Goal: Register for event/course: Sign up to attend an event or enroll in a course

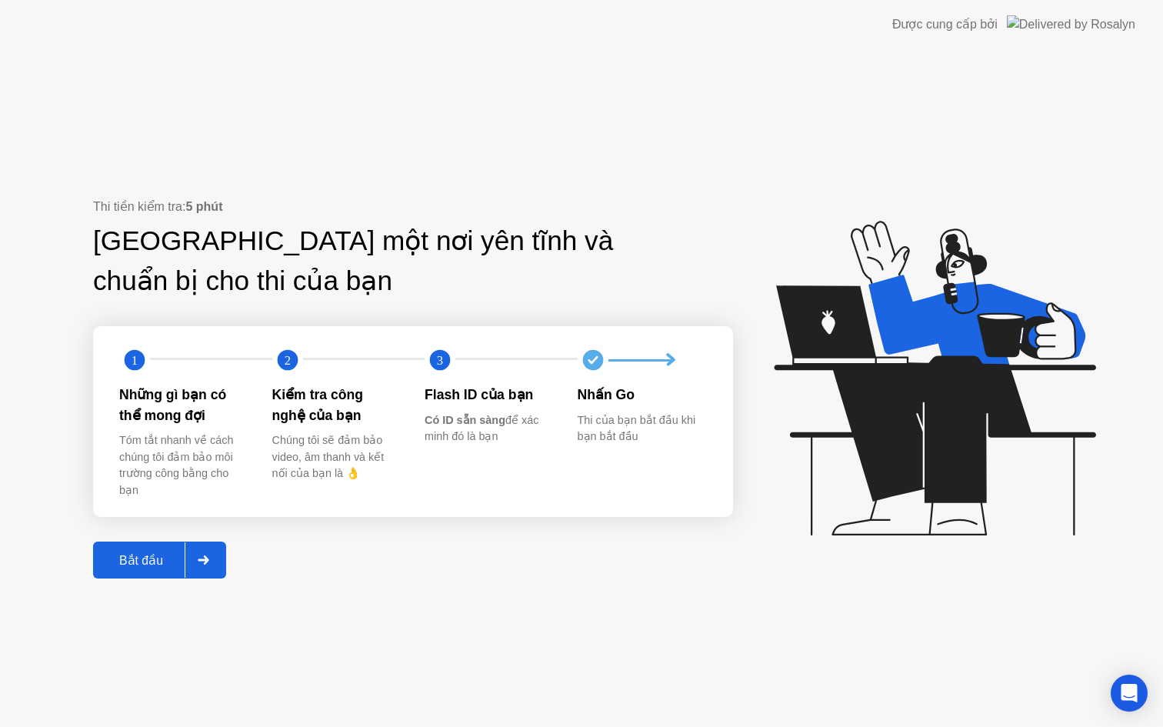
click at [152, 582] on div "Thi tiền kiểm tra: 5 phút Tìm một nơi yên tĩnh và chuẩn bị cho thi của bạn 1 2 …" at bounding box center [581, 388] width 1163 height 678
click at [154, 576] on button "Bắt đầu" at bounding box center [159, 560] width 133 height 37
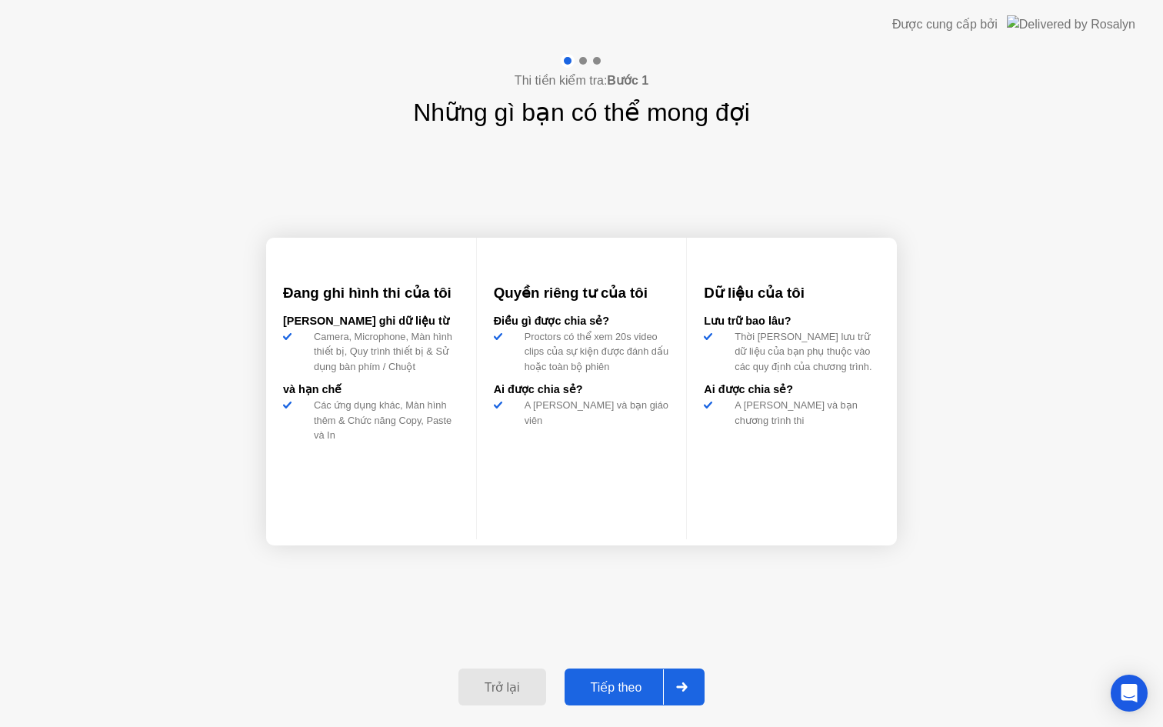
click at [664, 706] on div "Trở lại Tiếp theo" at bounding box center [581, 687] width 265 height 71
click at [659, 702] on button "Tiếp theo" at bounding box center [635, 687] width 141 height 37
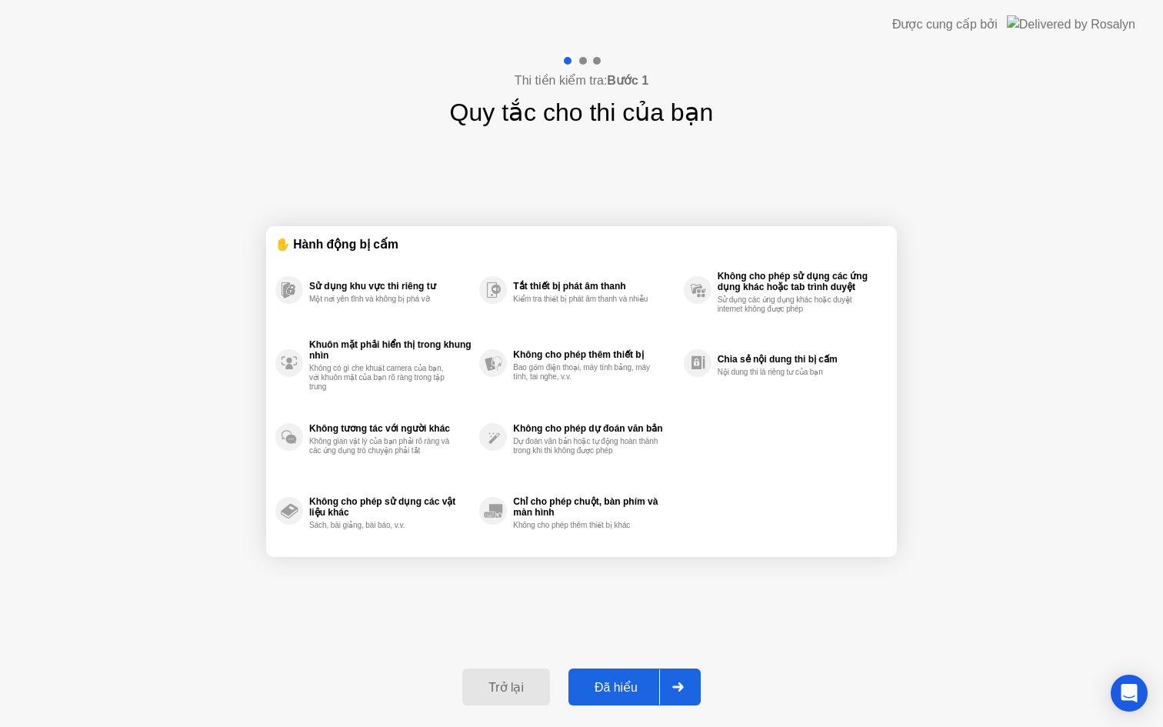
click at [657, 697] on button "Đã hiểu" at bounding box center [635, 687] width 132 height 37
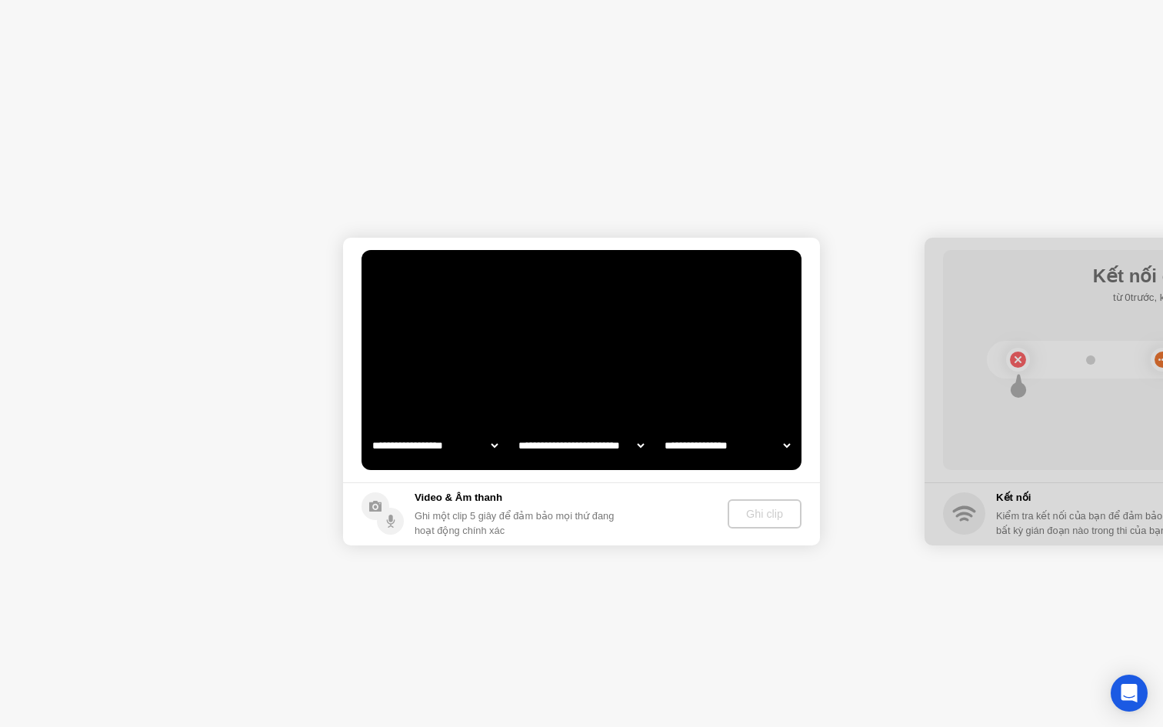
select select "**********"
select select "*******"
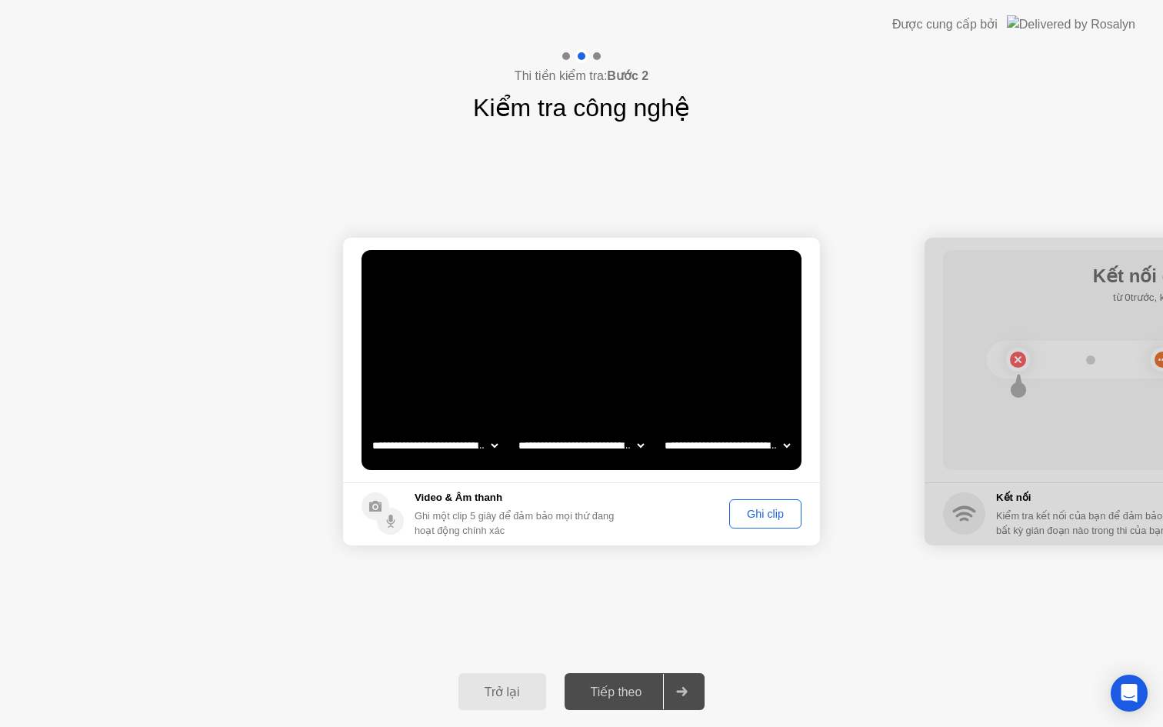
click at [772, 526] on button "Ghi clip" at bounding box center [765, 513] width 72 height 29
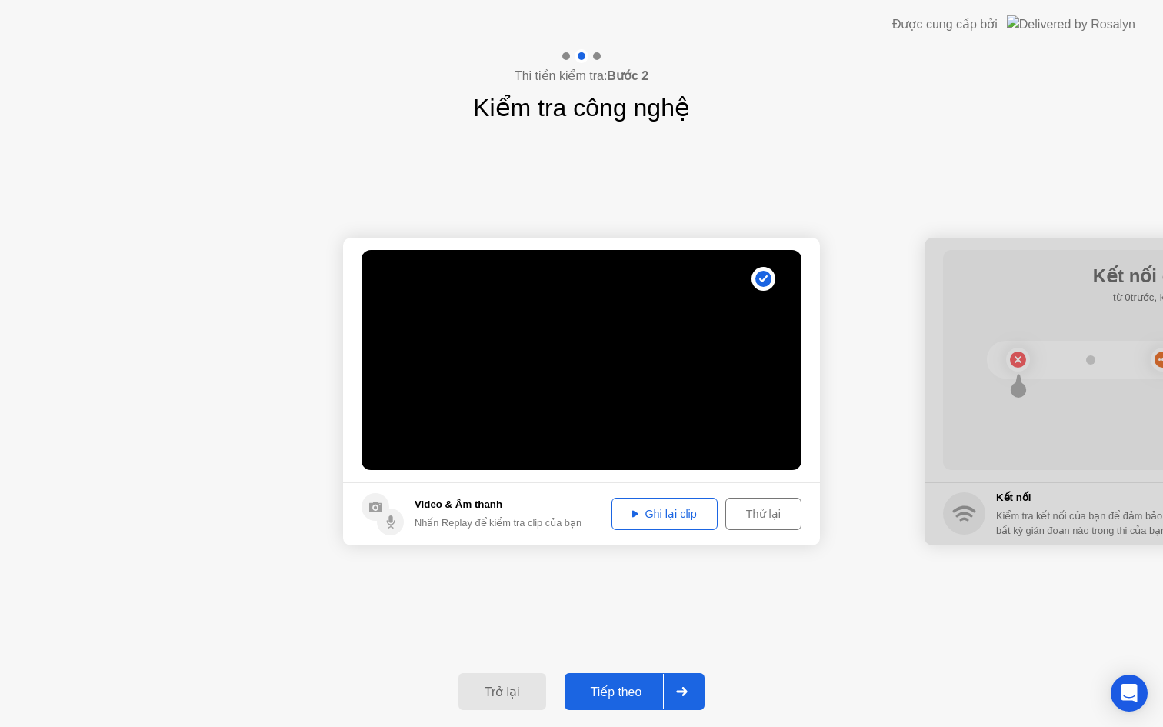
click at [668, 678] on div at bounding box center [681, 691] width 37 height 35
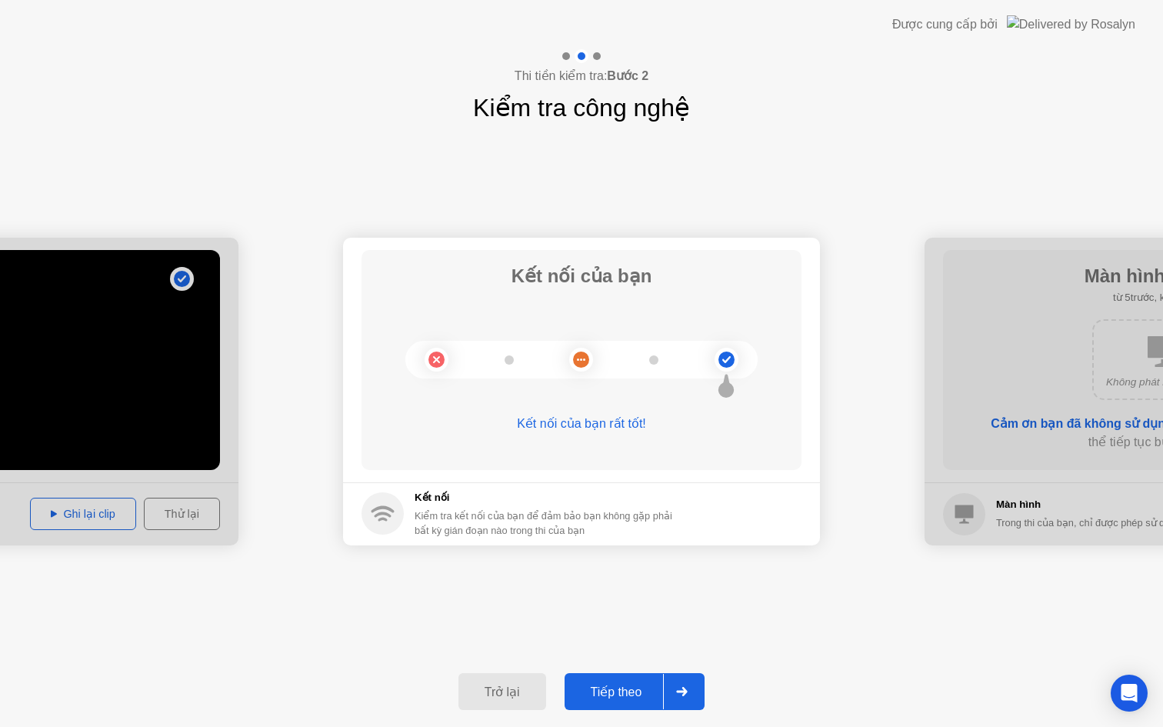
click at [642, 662] on div "Trở lại Tiếp theo" at bounding box center [581, 691] width 1163 height 71
click at [632, 676] on button "Tiếp theo" at bounding box center [635, 691] width 141 height 37
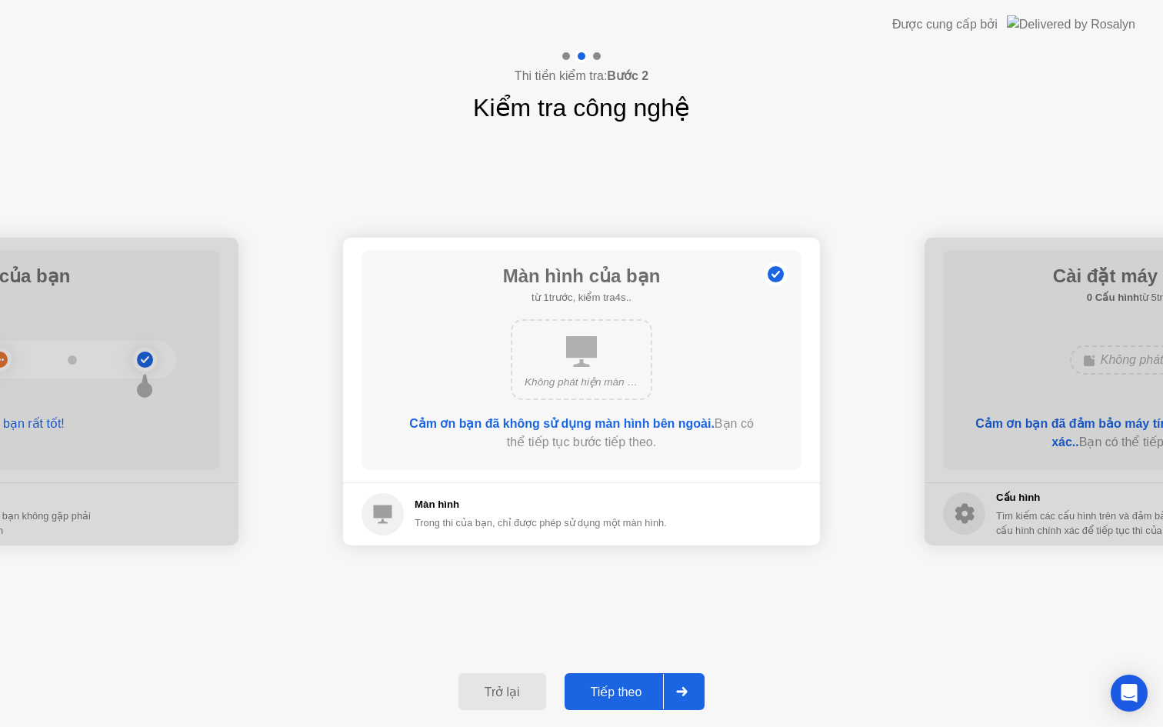
click at [652, 685] on div "Tiếp theo" at bounding box center [616, 692] width 95 height 15
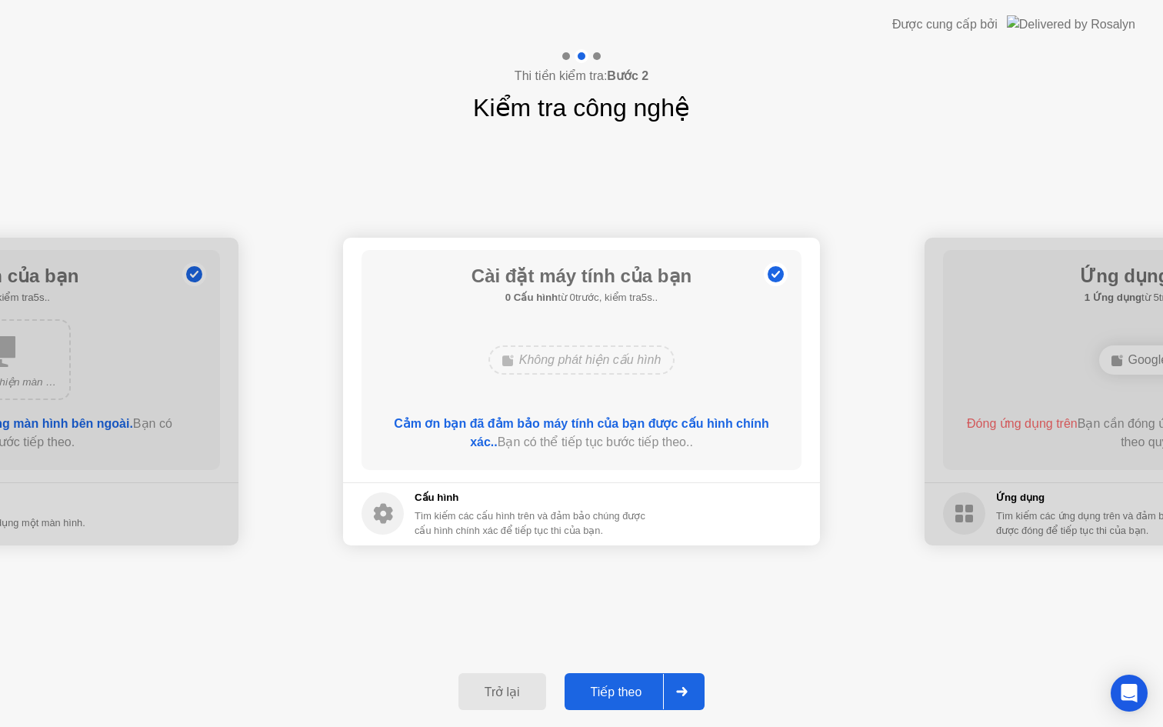
click at [652, 689] on div "Tiếp theo" at bounding box center [616, 692] width 95 height 15
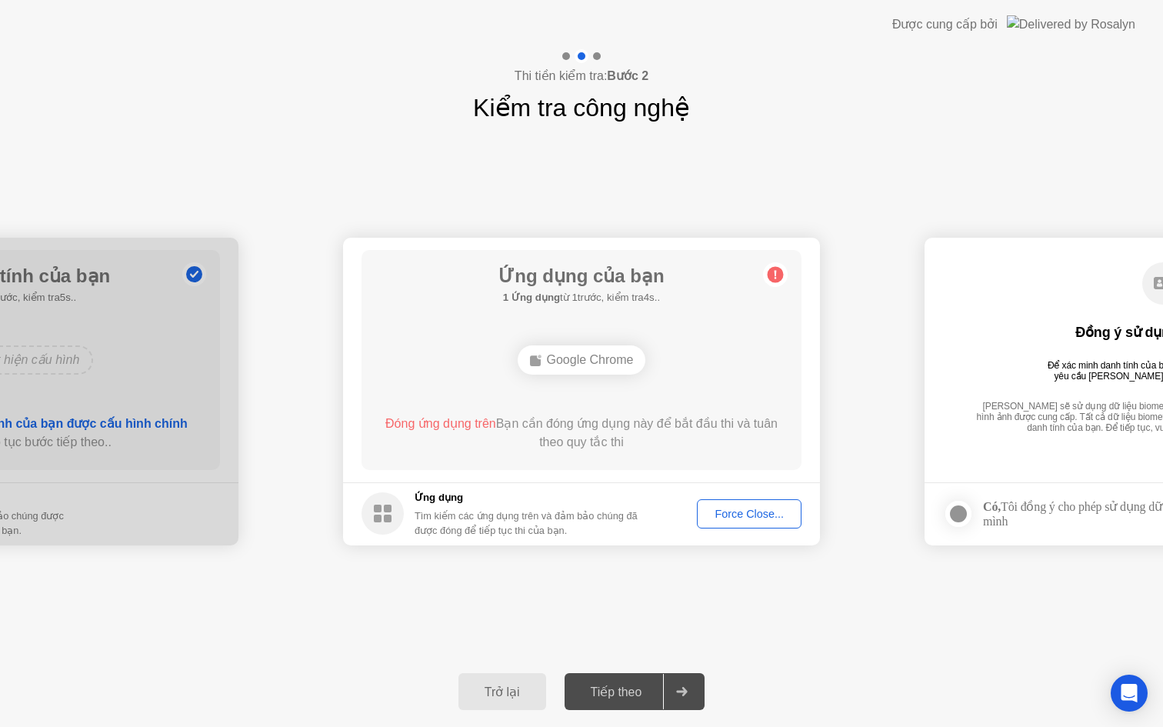
click at [722, 518] on div "Force Close..." at bounding box center [749, 514] width 94 height 12
click at [753, 518] on div "Force Close..." at bounding box center [749, 514] width 94 height 12
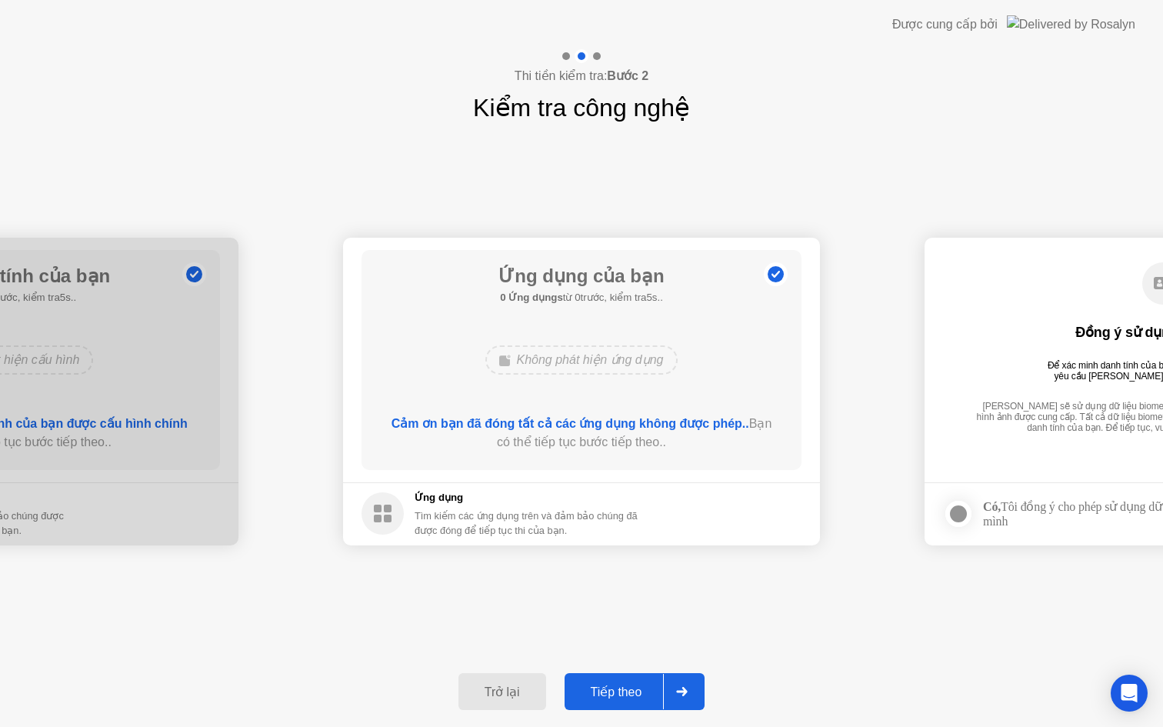
click at [661, 687] on div "Tiếp theo" at bounding box center [616, 692] width 95 height 15
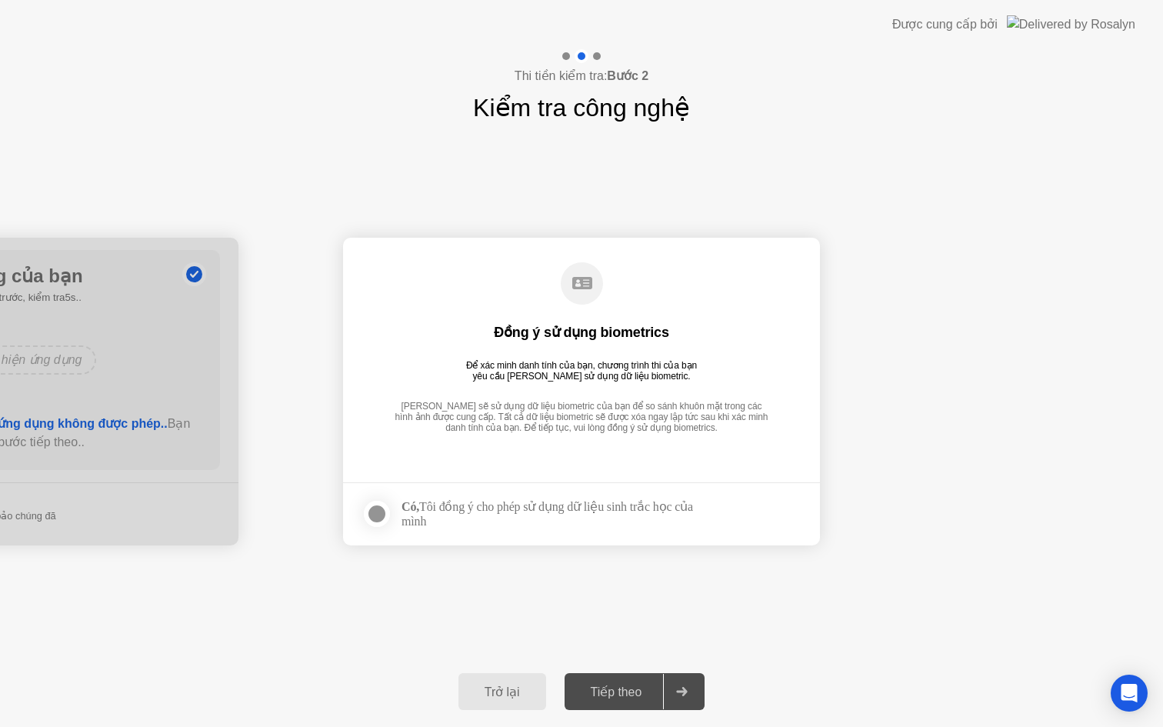
click at [395, 530] on footer "Có, Tôi đồng ý cho phép sử dụng dữ liệu sinh trắc học của mình" at bounding box center [581, 513] width 477 height 63
drag, startPoint x: 388, startPoint y: 524, endPoint x: 378, endPoint y: 523, distance: 10.0
click at [387, 524] on label at bounding box center [382, 513] width 40 height 31
click at [344, 512] on footer "Có, Tôi đồng ý cho phép sử dụng dữ liệu sinh trắc học của mình" at bounding box center [581, 513] width 477 height 63
click at [610, 692] on div "Tiếp theo" at bounding box center [616, 692] width 95 height 15
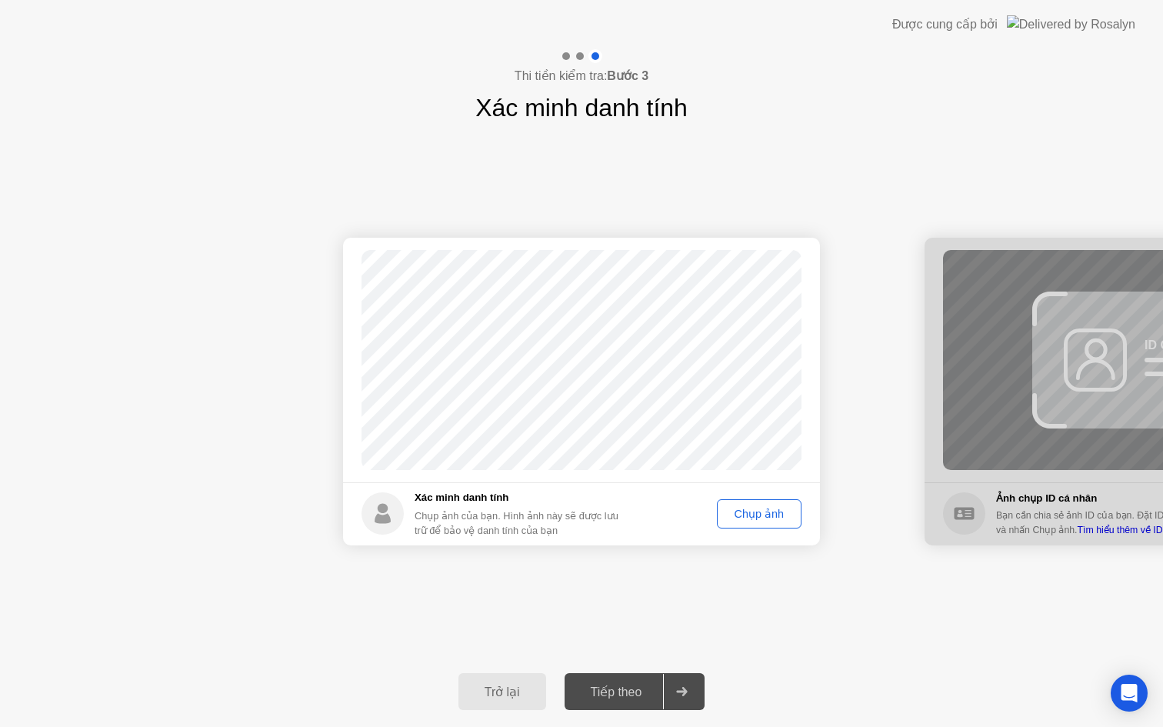
click at [757, 508] on div "Chụp ảnh" at bounding box center [759, 514] width 74 height 12
drag, startPoint x: 699, startPoint y: 661, endPoint x: 665, endPoint y: 663, distance: 33.9
click at [695, 661] on div "Trở lại Tiếp theo" at bounding box center [581, 691] width 1163 height 71
click at [655, 672] on div "Trở lại Tiếp theo" at bounding box center [581, 691] width 1163 height 71
click at [655, 702] on button "Tiếp theo" at bounding box center [635, 691] width 141 height 37
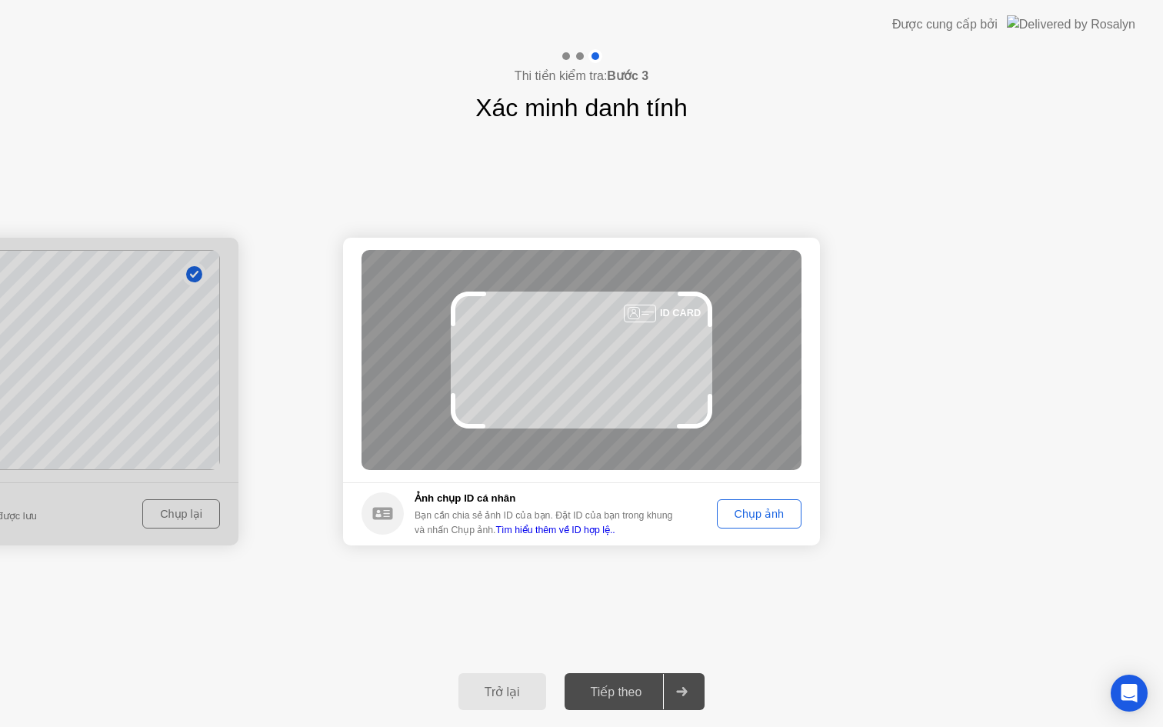
click at [758, 514] on div "Chụp ảnh" at bounding box center [759, 514] width 74 height 12
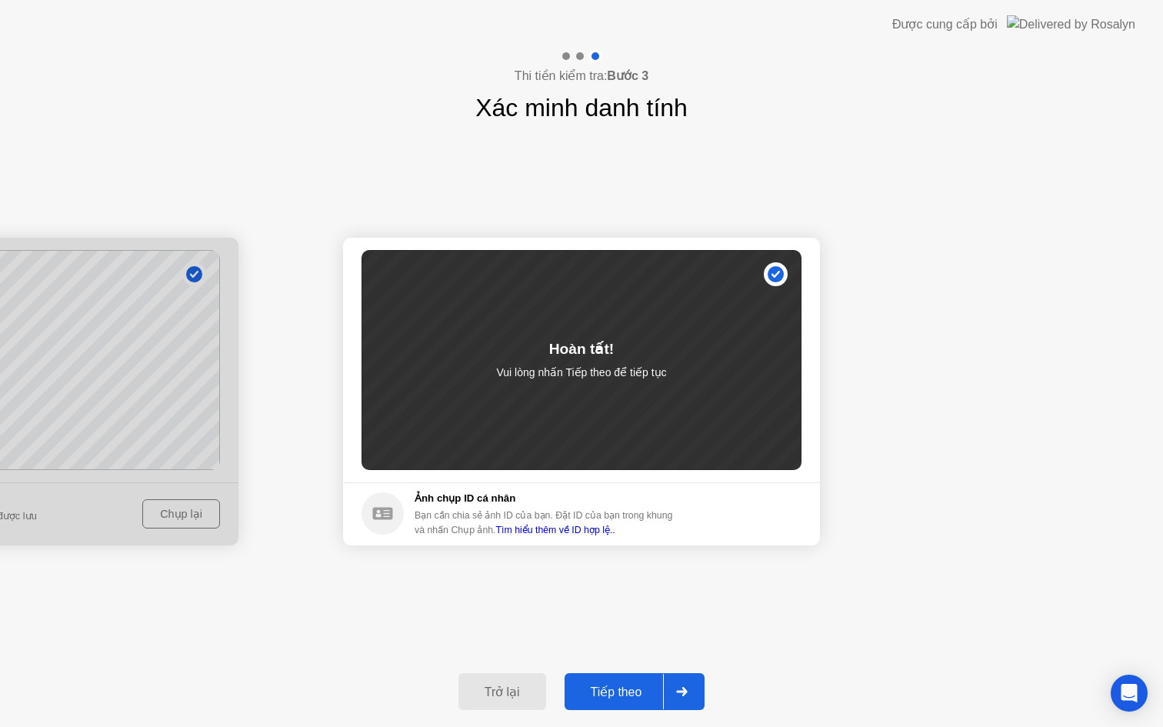
click at [652, 689] on div "Tiếp theo" at bounding box center [616, 692] width 95 height 15
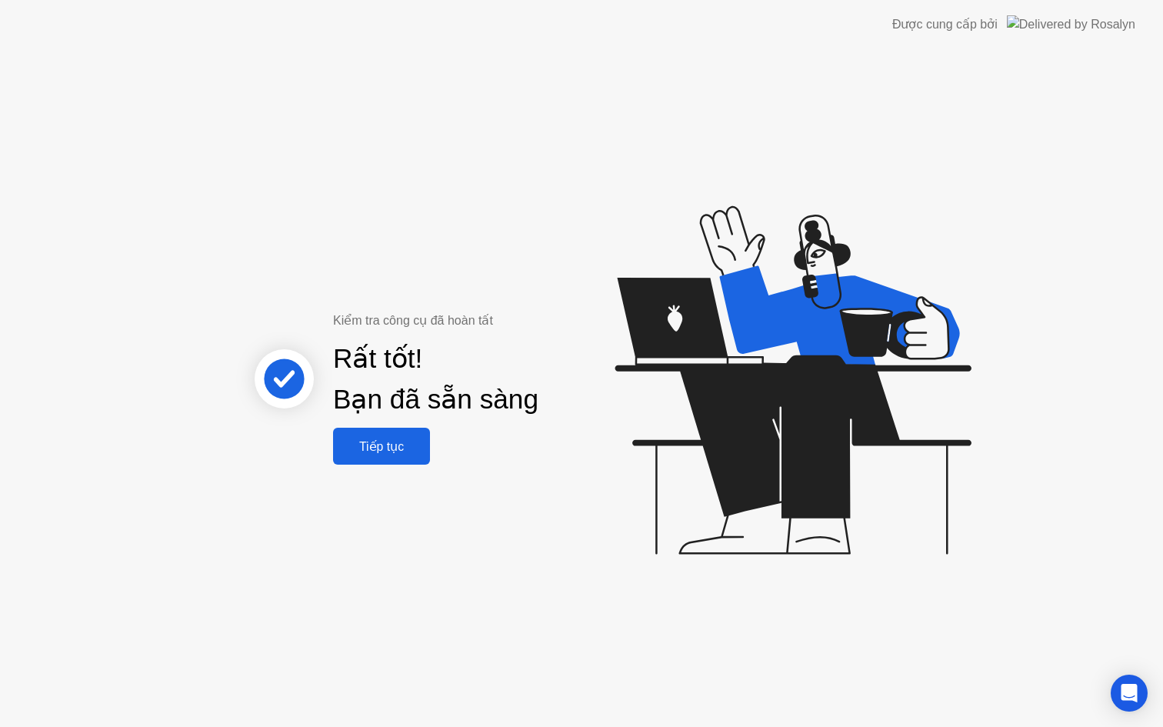
click at [368, 453] on div "Tiếp tục" at bounding box center [382, 446] width 88 height 15
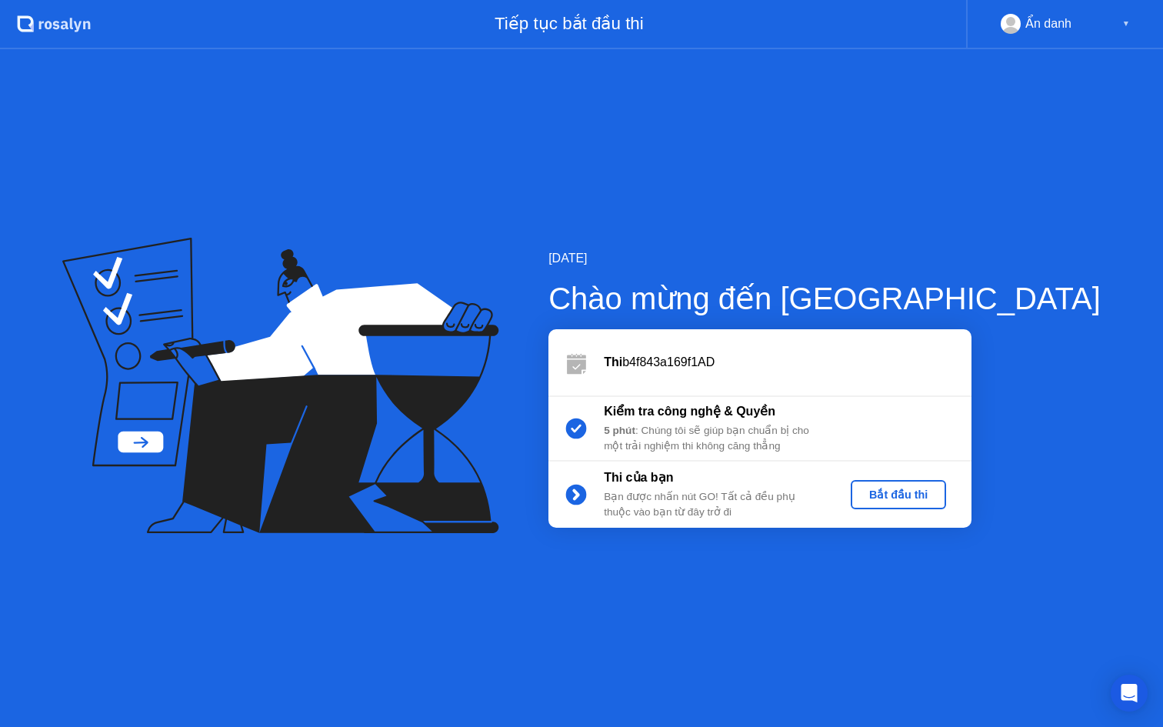
click at [940, 492] on div "Bắt đầu thi" at bounding box center [898, 494] width 83 height 12
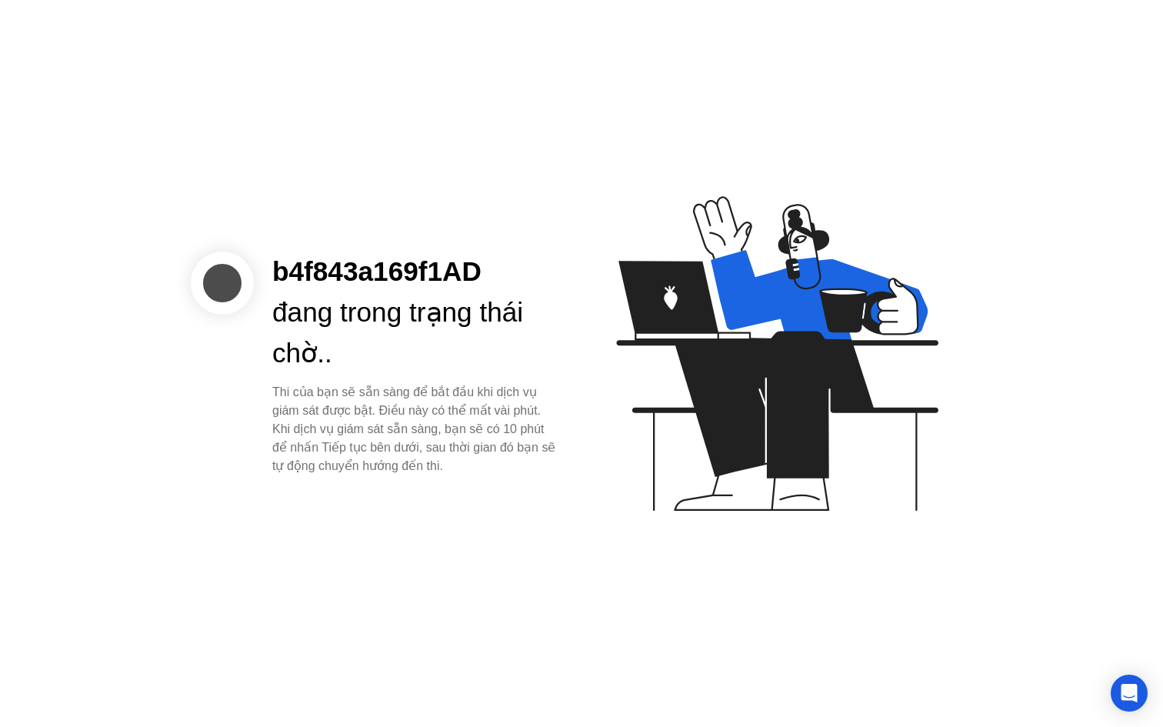
drag, startPoint x: 405, startPoint y: 435, endPoint x: 248, endPoint y: 385, distance: 164.9
click at [248, 385] on div "b4f843a169f1AD đang trong trạng thái chờ.. Thi của bạn sẽ sẵn sàng để bắt đầu k…" at bounding box center [581, 363] width 1163 height 727
click at [260, 386] on div "b4f843a169f1AD đang trong trạng thái chờ.. Thi của bạn sẽ sẵn sàng để bắt đầu k…" at bounding box center [415, 363] width 322 height 223
drag, startPoint x: 353, startPoint y: 361, endPoint x: 261, endPoint y: 275, distance: 126.3
click at [261, 275] on div "b4f843a169f1AD đang trong trạng thái chờ.. Thi của bạn sẽ sẵn sàng để bắt đầu k…" at bounding box center [415, 363] width 322 height 223
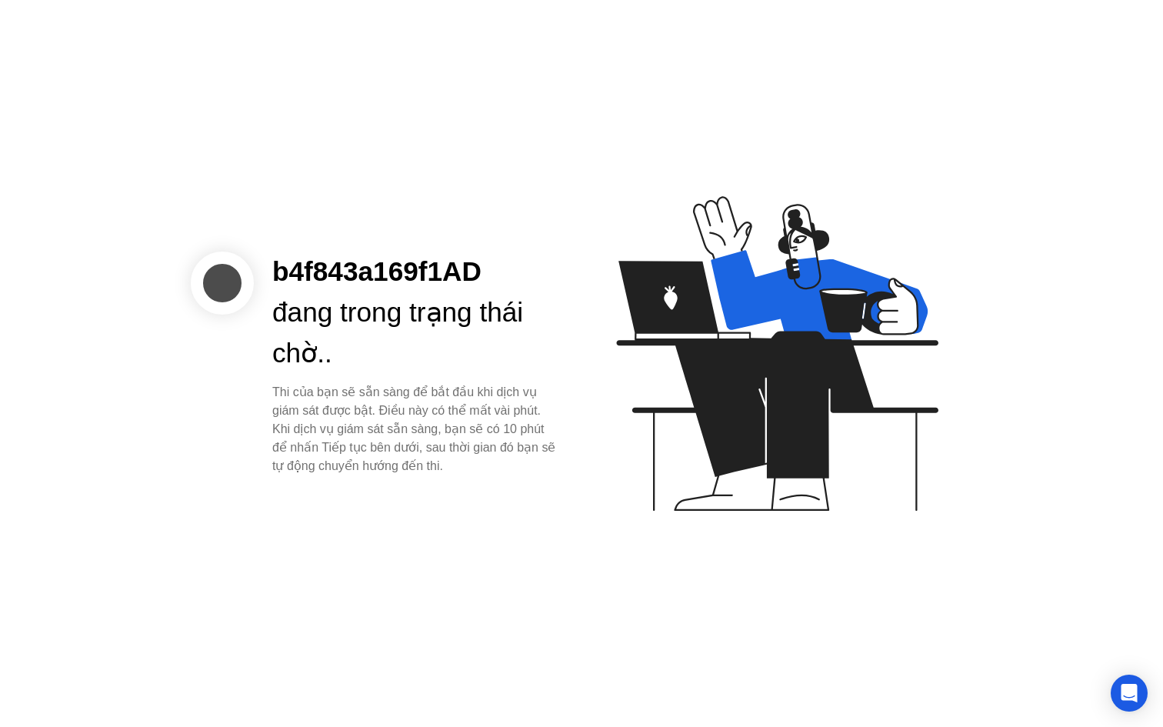
drag, startPoint x: 619, startPoint y: 478, endPoint x: 827, endPoint y: 485, distance: 207.8
click at [827, 485] on icon at bounding box center [773, 361] width 397 height 394
drag, startPoint x: 561, startPoint y: 436, endPoint x: 209, endPoint y: 389, distance: 354.7
click at [208, 390] on div "b4f843a169f1AD đang trong trạng thái chờ.. Thi của bạn sẽ sẵn sàng để bắt đầu k…" at bounding box center [383, 363] width 385 height 223
drag, startPoint x: 365, startPoint y: 392, endPoint x: 329, endPoint y: 372, distance: 41.0
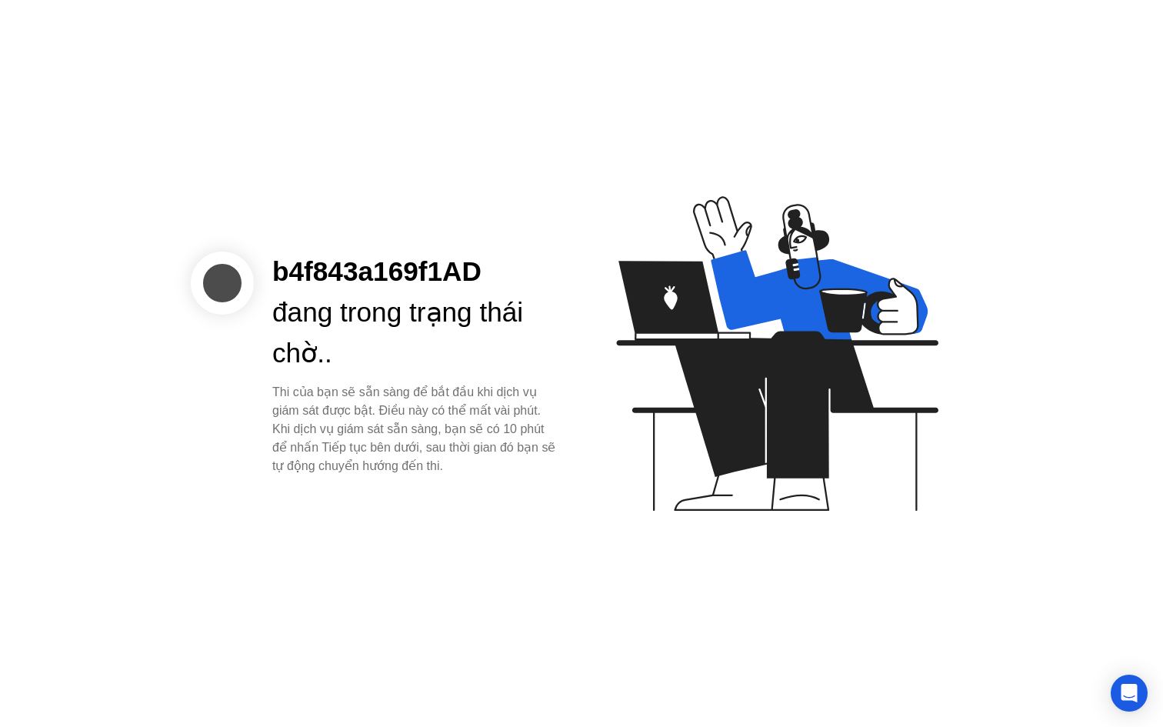
click at [364, 392] on div "Thi của bạn sẽ sẵn sàng để bắt đầu khi dịch vụ giám sát được bật. Điều này có t…" at bounding box center [414, 429] width 285 height 92
drag, startPoint x: 332, startPoint y: 345, endPoint x: 284, endPoint y: 279, distance: 81.4
click at [251, 266] on div "b4f843a169f1AD đang trong trạng thái chờ.. Thi của bạn sẽ sẵn sàng để bắt đầu k…" at bounding box center [383, 363] width 385 height 223
click at [405, 365] on div "đang trong trạng thái chờ.." at bounding box center [414, 333] width 285 height 82
drag, startPoint x: 358, startPoint y: 405, endPoint x: 425, endPoint y: 438, distance: 74.3
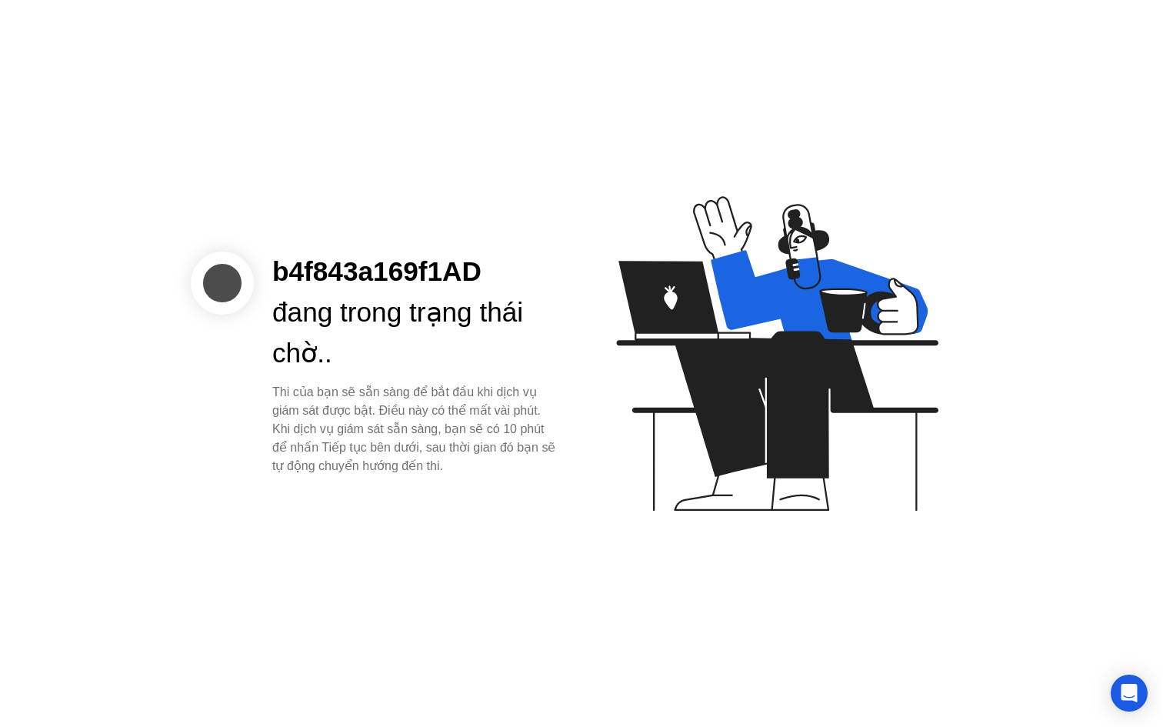
click at [425, 438] on div "Thi của bạn sẽ sẵn sàng để bắt đầu khi dịch vụ giám sát được bật. Điều này có t…" at bounding box center [414, 429] width 285 height 92
click at [426, 438] on div "Thi của bạn sẽ sẵn sàng để bắt đầu khi dịch vụ giám sát được bật. Điều này có t…" at bounding box center [414, 429] width 285 height 92
drag, startPoint x: 431, startPoint y: 440, endPoint x: 440, endPoint y: 445, distance: 10.3
click at [440, 445] on div "Thi của bạn sẽ sẵn sàng để bắt đầu khi dịch vụ giám sát được bật. Điều này có t…" at bounding box center [414, 429] width 285 height 92
click at [445, 447] on div "Thi của bạn sẽ sẵn sàng để bắt đầu khi dịch vụ giám sát được bật. Điều này có t…" at bounding box center [414, 429] width 285 height 92
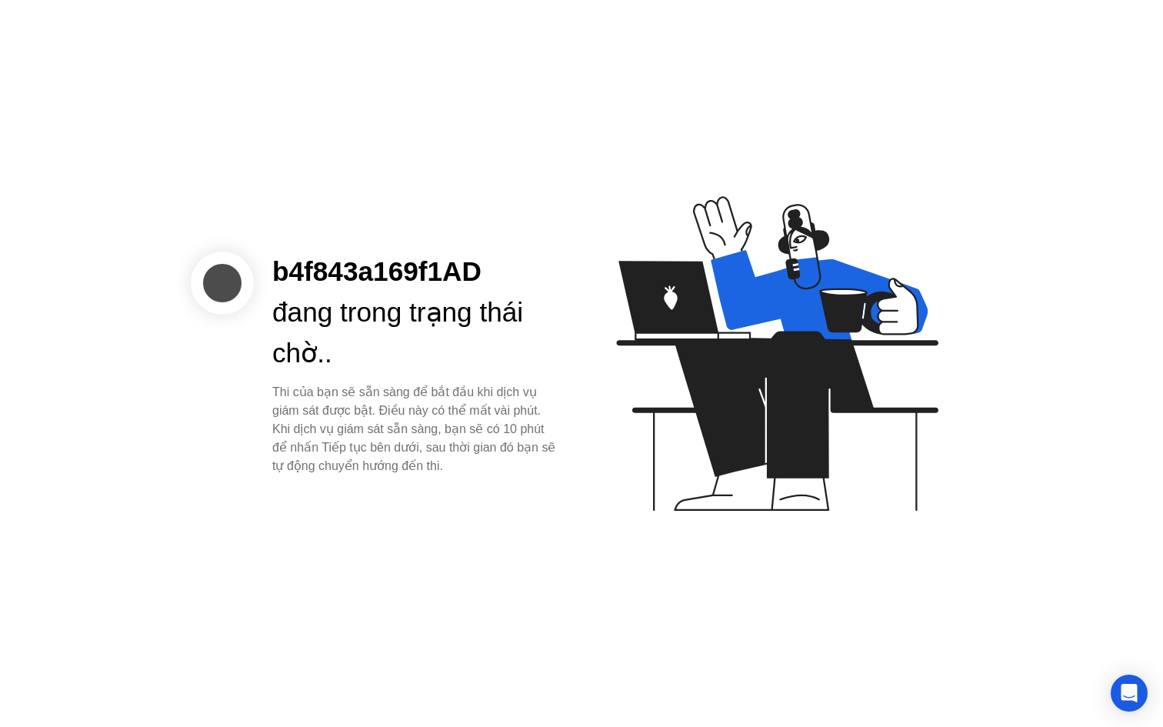
drag, startPoint x: 447, startPoint y: 446, endPoint x: 465, endPoint y: 455, distance: 20.6
click at [465, 455] on div "Thi của bạn sẽ sẵn sàng để bắt đầu khi dịch vụ giám sát được bật. Điều này có t…" at bounding box center [414, 429] width 285 height 92
click at [468, 458] on div "Thi của bạn sẽ sẵn sàng để bắt đầu khi dịch vụ giám sát được bật. Điều này có t…" at bounding box center [414, 429] width 285 height 92
drag, startPoint x: 468, startPoint y: 458, endPoint x: 422, endPoint y: 440, distance: 50.2
click at [465, 456] on div "Thi của bạn sẽ sẵn sàng để bắt đầu khi dịch vụ giám sát được bật. Điều này có t…" at bounding box center [414, 429] width 285 height 92
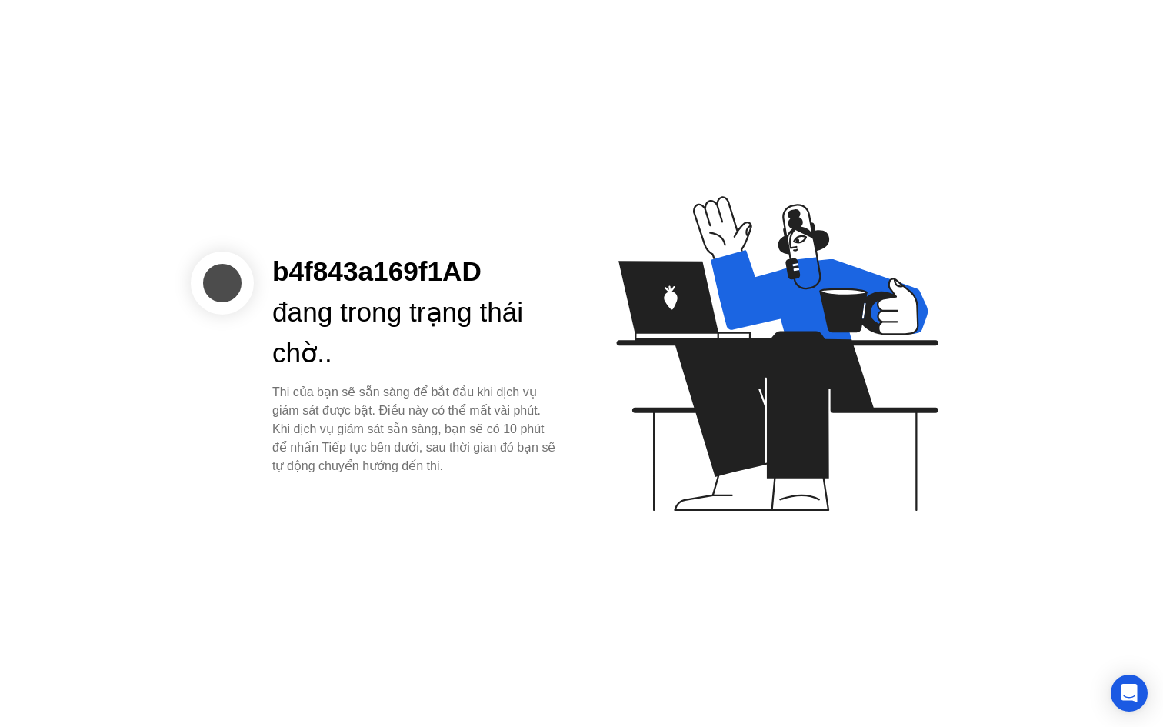
drag, startPoint x: 414, startPoint y: 433, endPoint x: 381, endPoint y: 415, distance: 37.5
click at [381, 415] on div "Thi của bạn sẽ sẵn sàng để bắt đầu khi dịch vụ giám sát được bật. Điều này có t…" at bounding box center [414, 429] width 285 height 92
click at [402, 427] on div "Thi của bạn sẽ sẵn sàng để bắt đầu khi dịch vụ giám sát được bật. Điều này có t…" at bounding box center [414, 429] width 285 height 92
drag, startPoint x: 275, startPoint y: 373, endPoint x: 328, endPoint y: 395, distance: 57.6
click at [328, 395] on div "b4f843a169f1AD đang trong trạng thái chờ.. Thi của bạn sẽ sẵn sàng để bắt đầu k…" at bounding box center [415, 363] width 322 height 223
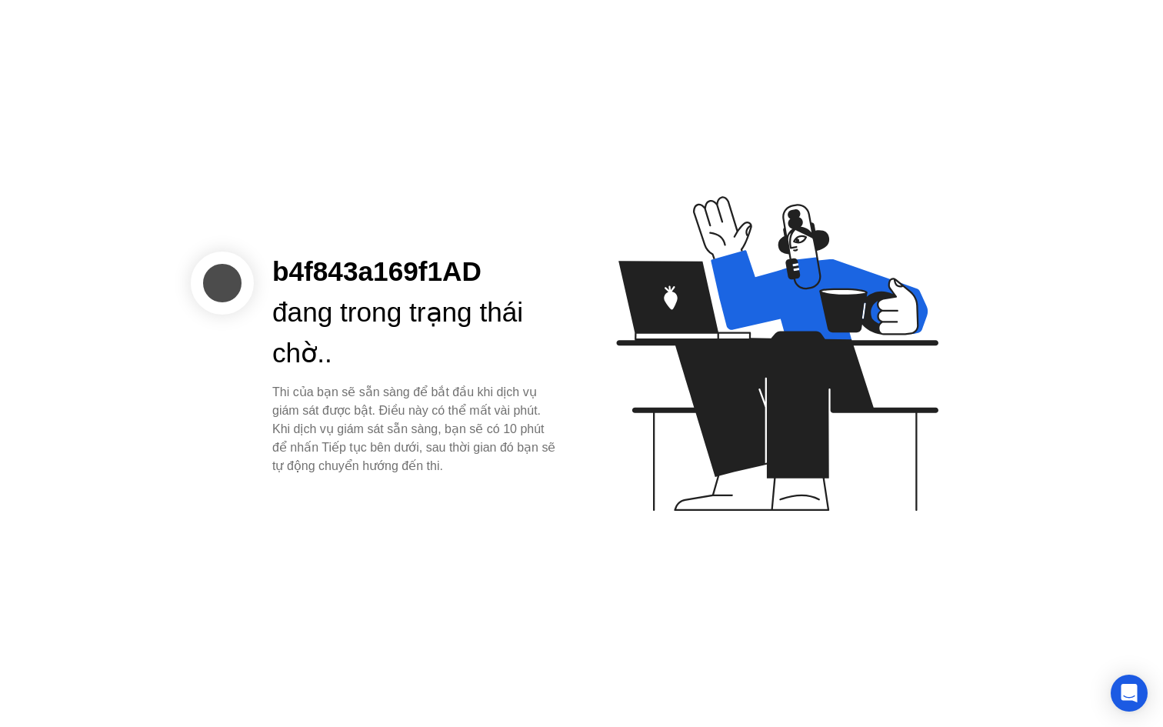
click at [347, 406] on div "Thi của bạn sẽ sẵn sàng để bắt đầu khi dịch vụ giám sát được bật. Điều này có t…" at bounding box center [414, 429] width 285 height 92
drag, startPoint x: 294, startPoint y: 383, endPoint x: 392, endPoint y: 399, distance: 99.8
click at [392, 399] on div "Thi của bạn sẽ sẵn sàng để bắt đầu khi dịch vụ giám sát được bật. Điều này có t…" at bounding box center [414, 429] width 285 height 92
click at [392, 398] on div "Thi của bạn sẽ sẵn sàng để bắt đầu khi dịch vụ giám sát được bật. Điều này có t…" at bounding box center [414, 429] width 285 height 92
drag, startPoint x: 395, startPoint y: 403, endPoint x: 424, endPoint y: 418, distance: 32.4
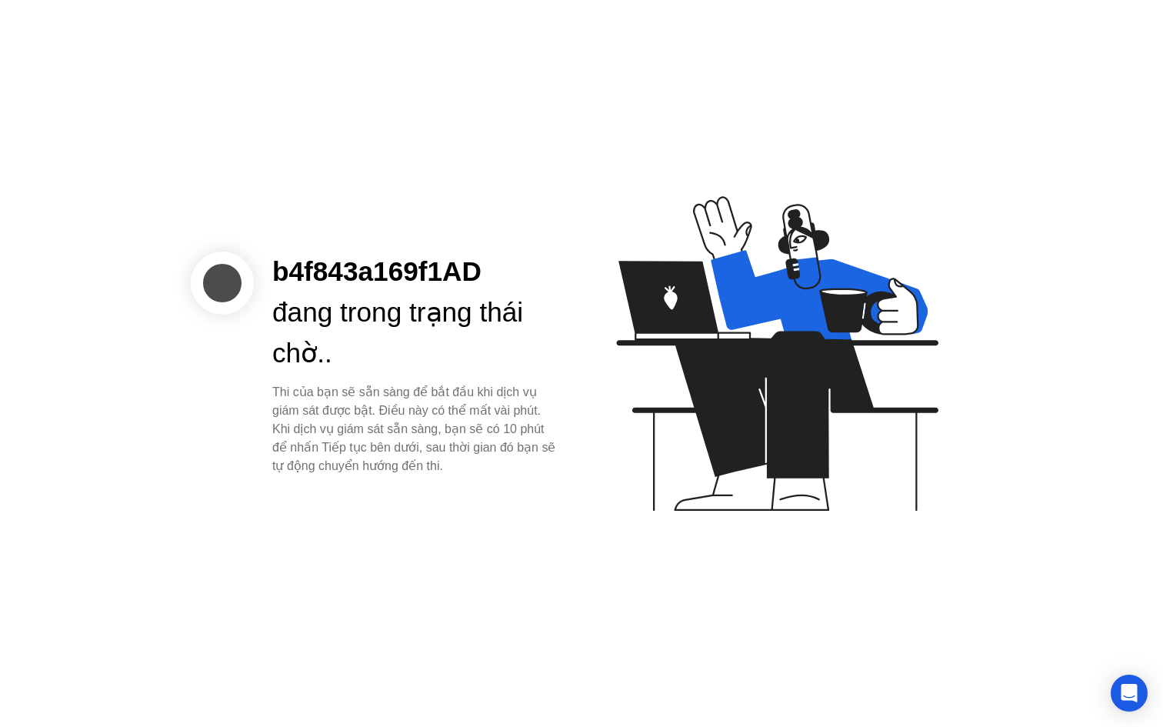
click at [422, 418] on div "Thi của bạn sẽ sẵn sàng để bắt đầu khi dịch vụ giám sát được bật. Điều này có t…" at bounding box center [414, 429] width 285 height 92
click at [428, 419] on div "Thi của bạn sẽ sẵn sàng để bắt đầu khi dịch vụ giám sát được bật. Điều này có t…" at bounding box center [414, 429] width 285 height 92
click at [433, 423] on div "Thi của bạn sẽ sẵn sàng để bắt đầu khi dịch vụ giám sát được bật. Điều này có t…" at bounding box center [414, 429] width 285 height 92
drag, startPoint x: 433, startPoint y: 425, endPoint x: 454, endPoint y: 432, distance: 22.1
click at [454, 432] on div "Thi của bạn sẽ sẵn sàng để bắt đầu khi dịch vụ giám sát được bật. Điều này có t…" at bounding box center [414, 429] width 285 height 92
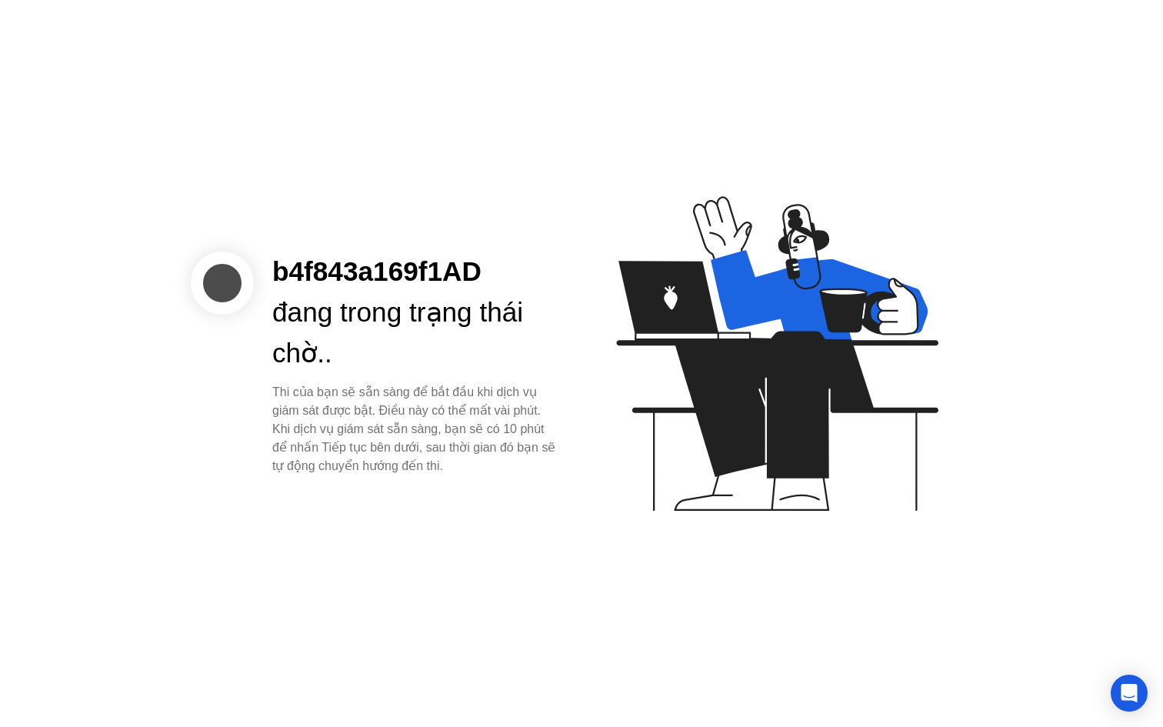
click at [478, 444] on div "Thi của bạn sẽ sẵn sàng để bắt đầu khi dịch vụ giám sát được bật. Điều này có t…" at bounding box center [414, 429] width 285 height 92
drag, startPoint x: 457, startPoint y: 445, endPoint x: 502, endPoint y: 475, distance: 54.4
click at [502, 475] on div "b4f843a169f1AD đang trong trạng thái chờ.. Thi của bạn sẽ sẵn sàng để bắt đầu k…" at bounding box center [581, 363] width 1163 height 727
drag, startPoint x: 502, startPoint y: 475, endPoint x: 485, endPoint y: 467, distance: 18.9
click at [502, 475] on div "b4f843a169f1AD đang trong trạng thái chờ.. Thi của bạn sẽ sẵn sàng để bắt đầu k…" at bounding box center [581, 363] width 1163 height 727
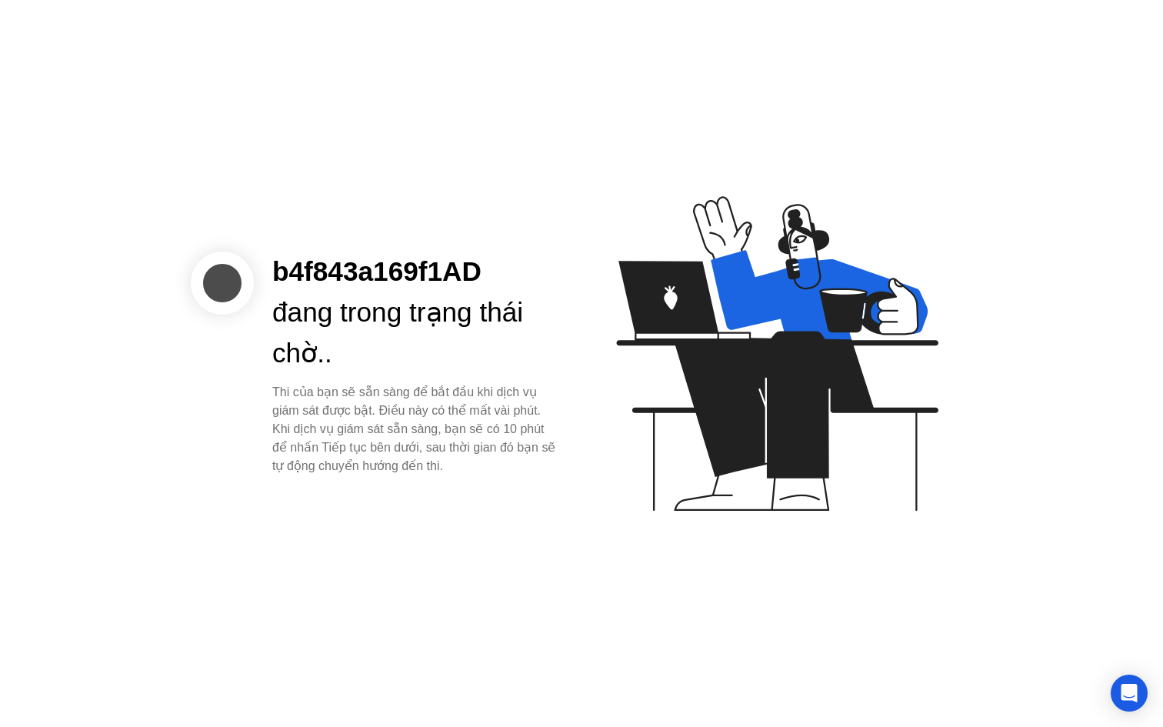
drag, startPoint x: 485, startPoint y: 467, endPoint x: 418, endPoint y: 443, distance: 71.8
click at [418, 444] on div "Thi của bạn sẽ sẵn sàng để bắt đầu khi dịch vụ giám sát được bật. Điều này có t…" at bounding box center [414, 429] width 285 height 92
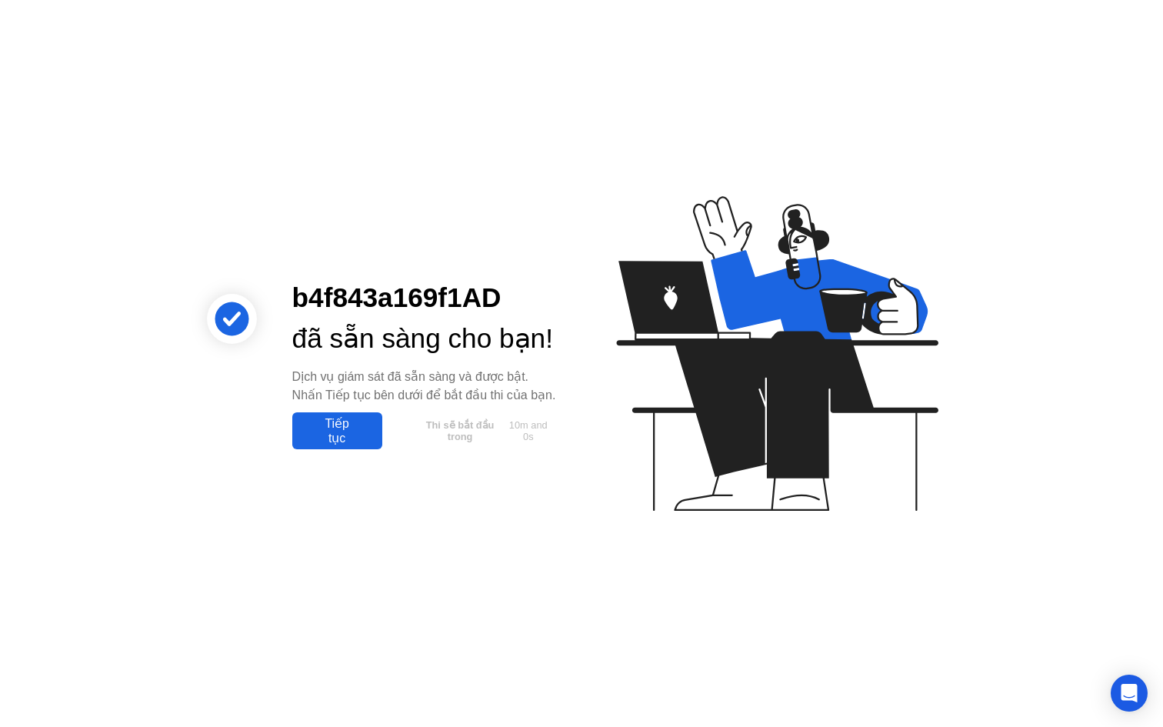
click at [412, 435] on div "Tiếp tục Thi sẽ bắt đầu trong 10m and 0s" at bounding box center [424, 430] width 265 height 37
click at [362, 445] on div "Tiếp tục" at bounding box center [337, 430] width 81 height 29
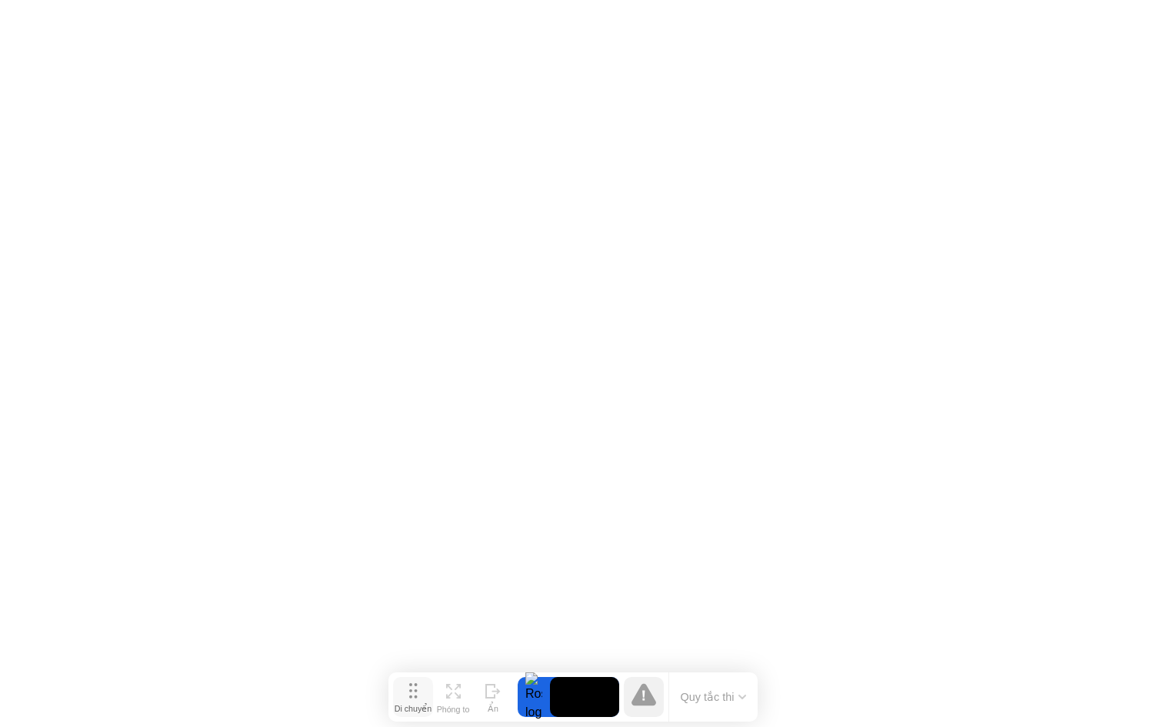
drag, startPoint x: 425, startPoint y: 704, endPoint x: 417, endPoint y: 699, distance: 9.6
click at [417, 704] on div "Di chuyển" at bounding box center [413, 709] width 37 height 10
click at [490, 706] on div "Ẩn" at bounding box center [493, 710] width 11 height 10
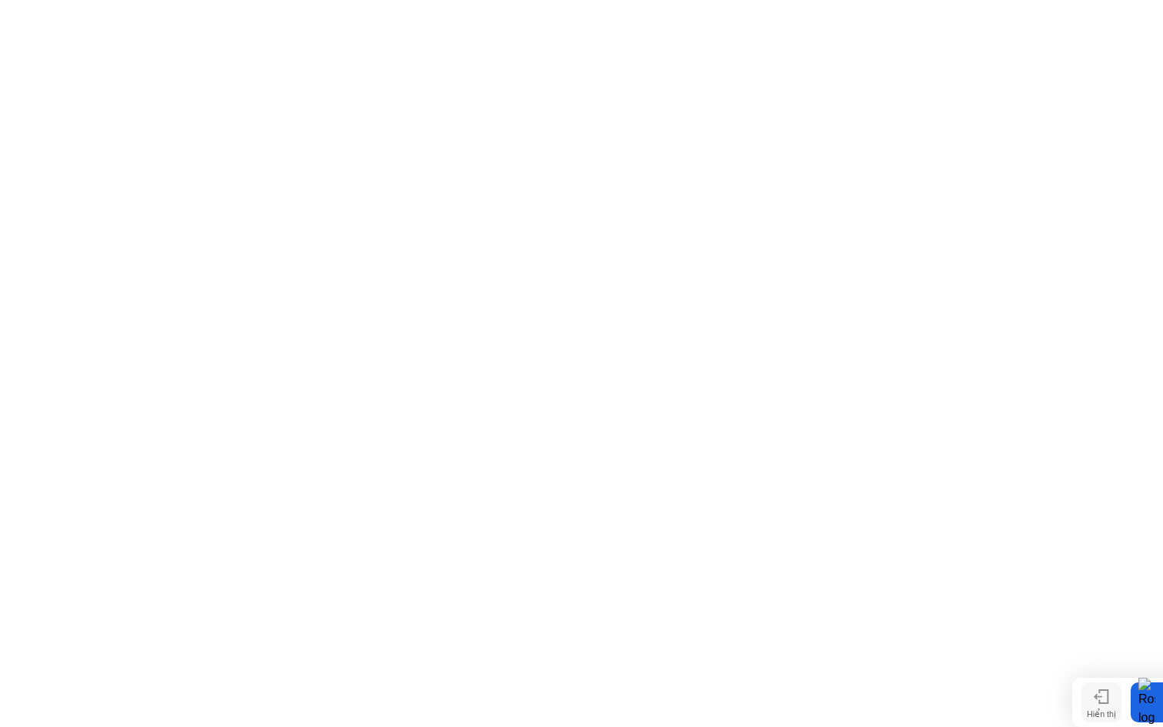
click at [1091, 709] on div "Hiển thị" at bounding box center [1101, 714] width 29 height 10
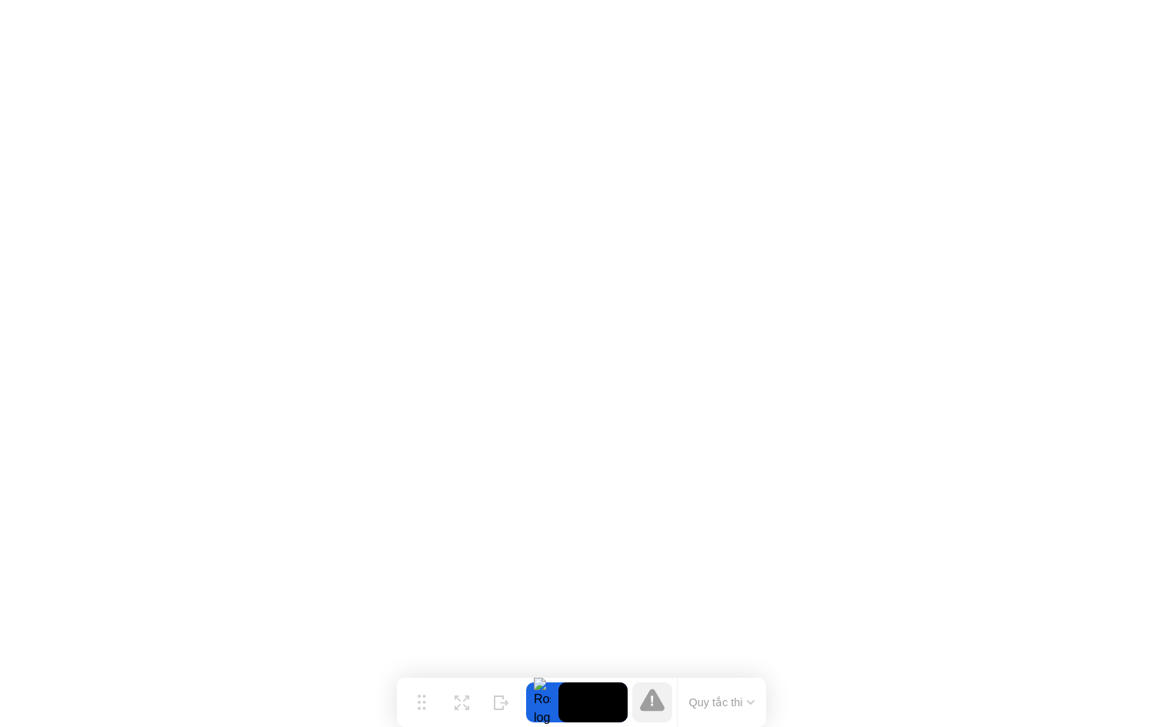
click at [746, 709] on button "Quy tắc thi" at bounding box center [722, 702] width 75 height 14
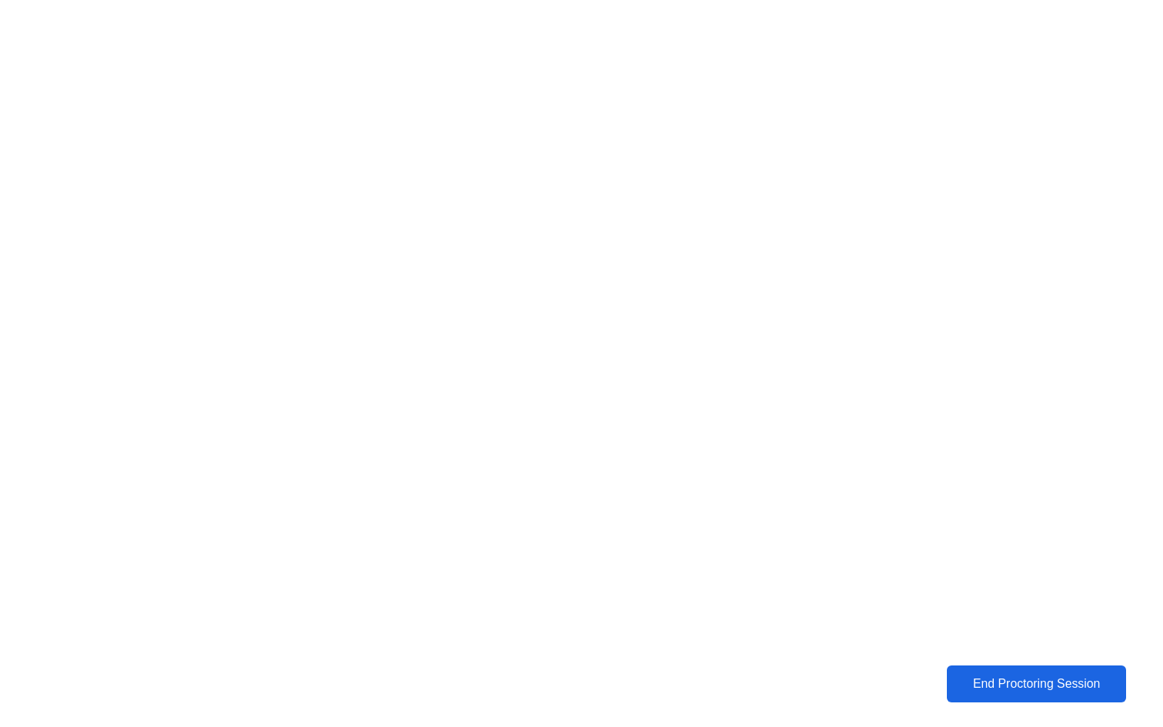
click at [1030, 678] on div "End Proctoring Session" at bounding box center [1037, 684] width 171 height 14
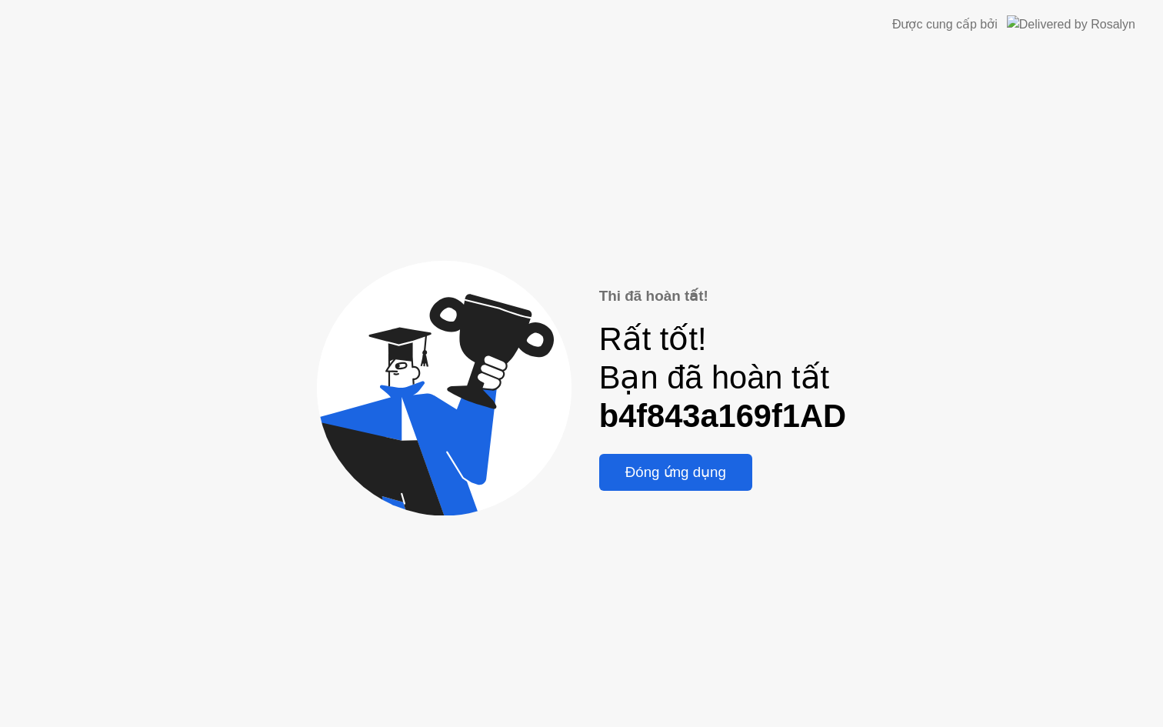
click at [679, 472] on div "Đóng ứng dụng" at bounding box center [676, 472] width 144 height 17
